Goal: Check status: Check status

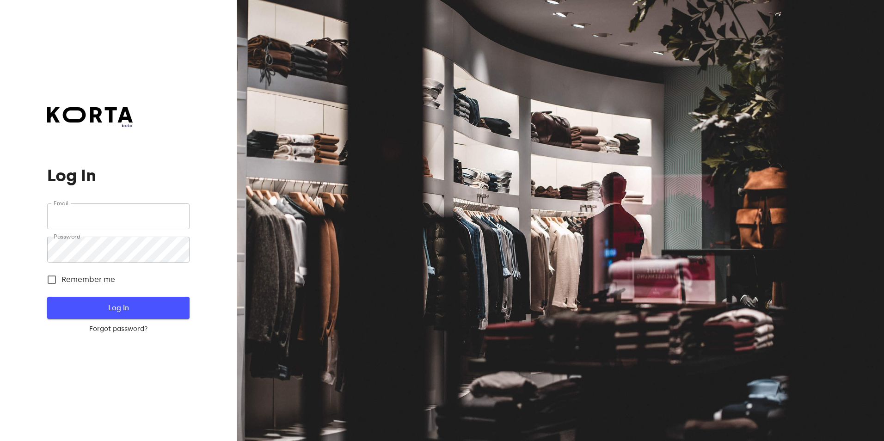
type input "[EMAIL_ADDRESS][DOMAIN_NAME]"
click at [101, 308] on span "Log In" at bounding box center [118, 308] width 112 height 12
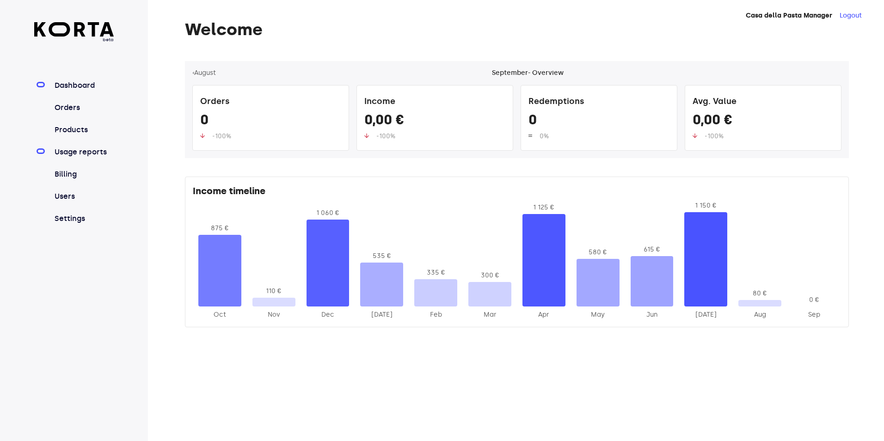
click at [86, 153] on link "Usage reports" at bounding box center [83, 152] width 61 height 11
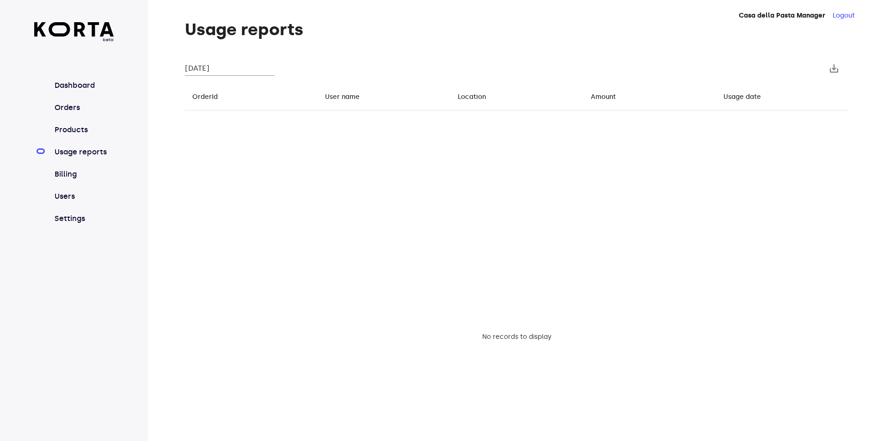
click at [234, 64] on input "[DATE]" at bounding box center [230, 68] width 90 height 15
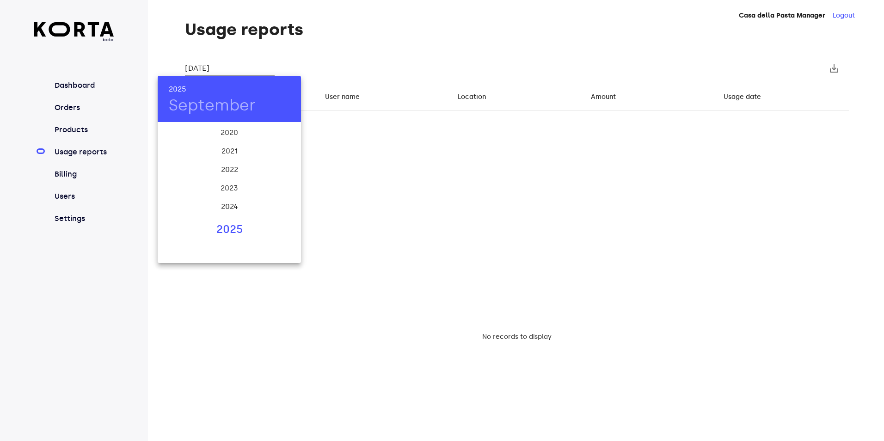
click at [230, 223] on div "2025" at bounding box center [229, 229] width 143 height 18
click at [235, 211] on div "Aug" at bounding box center [229, 210] width 48 height 35
type input "[DATE]"
